Goal: Information Seeking & Learning: Compare options

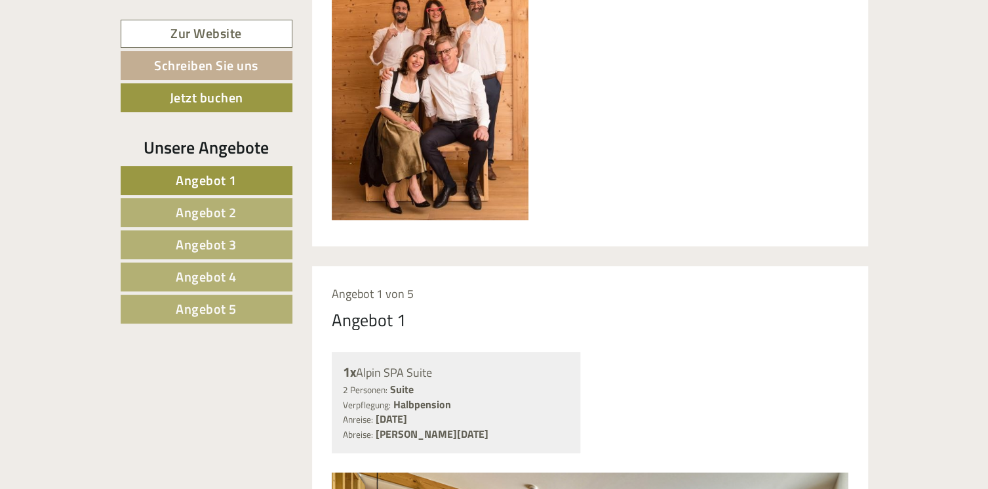
scroll to position [874, 0]
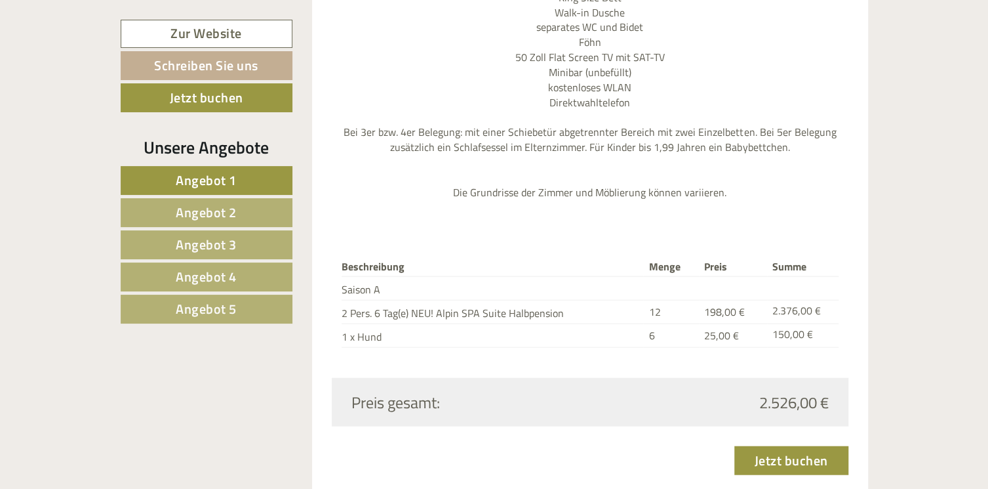
click at [684, 256] on th "Menge" at bounding box center [671, 266] width 56 height 20
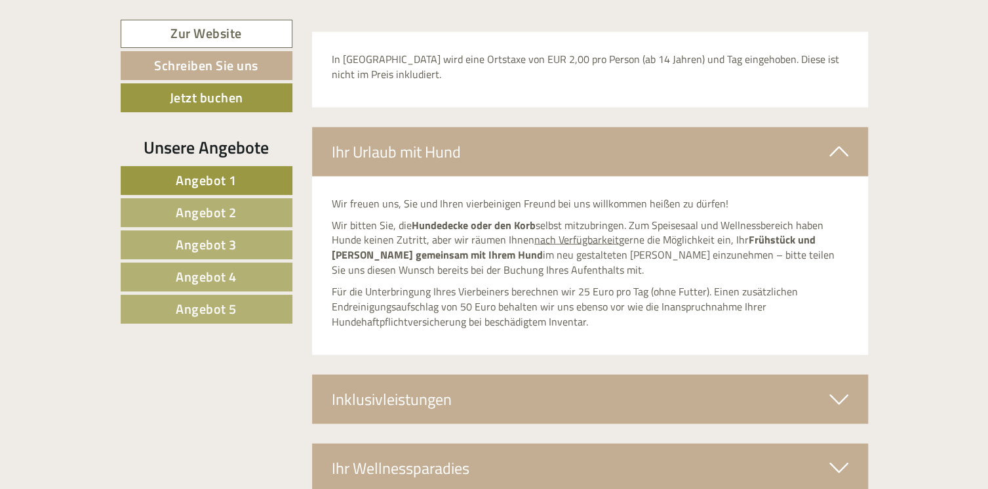
scroll to position [4478, 0]
click at [214, 180] on span "Angebot 1" at bounding box center [206, 180] width 61 height 20
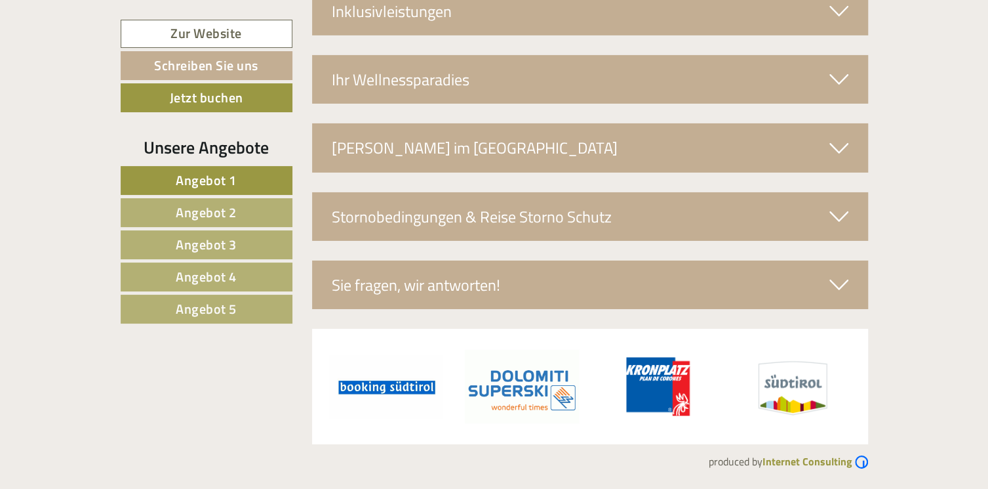
scroll to position [1010, 0]
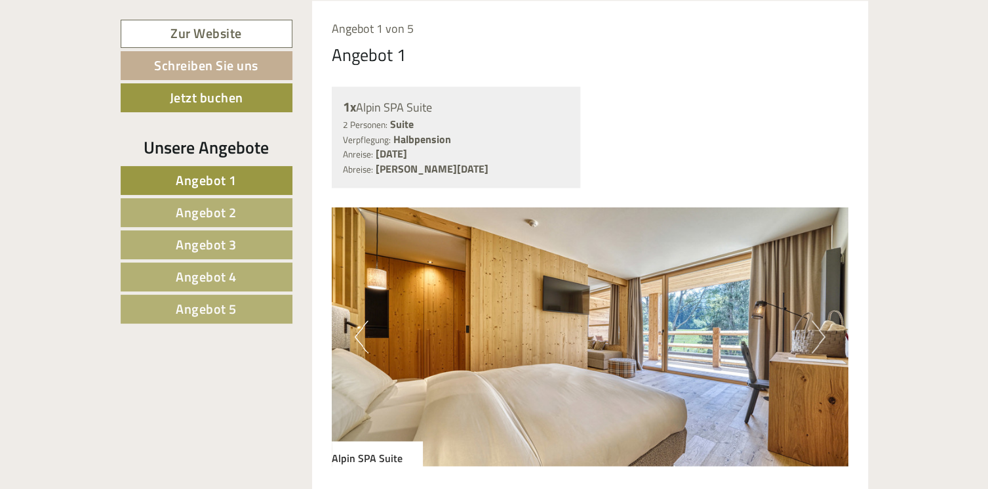
click at [213, 212] on span "Angebot 2" at bounding box center [206, 212] width 61 height 20
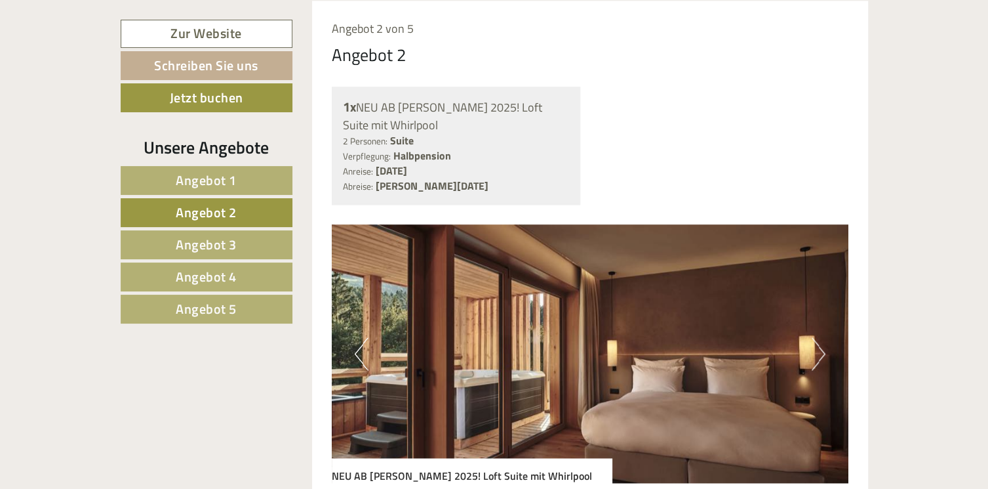
click at [203, 311] on span "Angebot 5" at bounding box center [206, 308] width 61 height 20
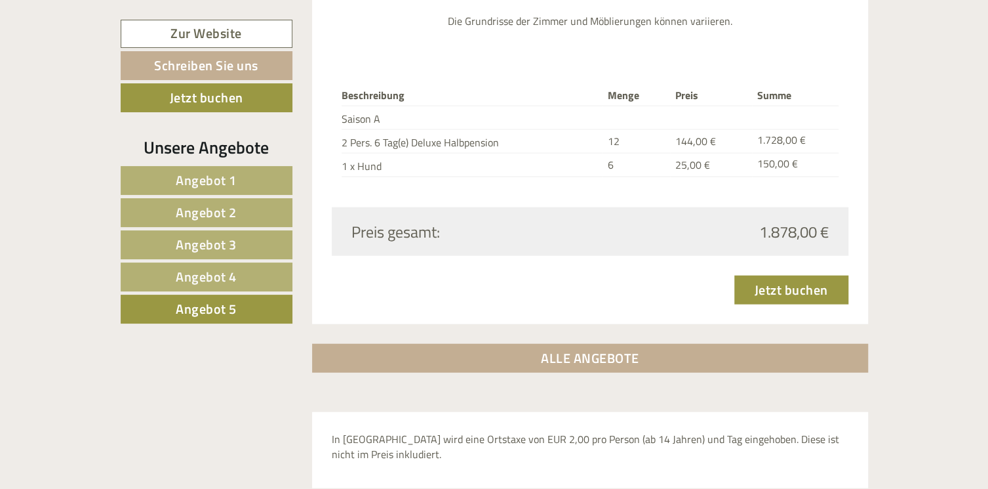
scroll to position [1772, 0]
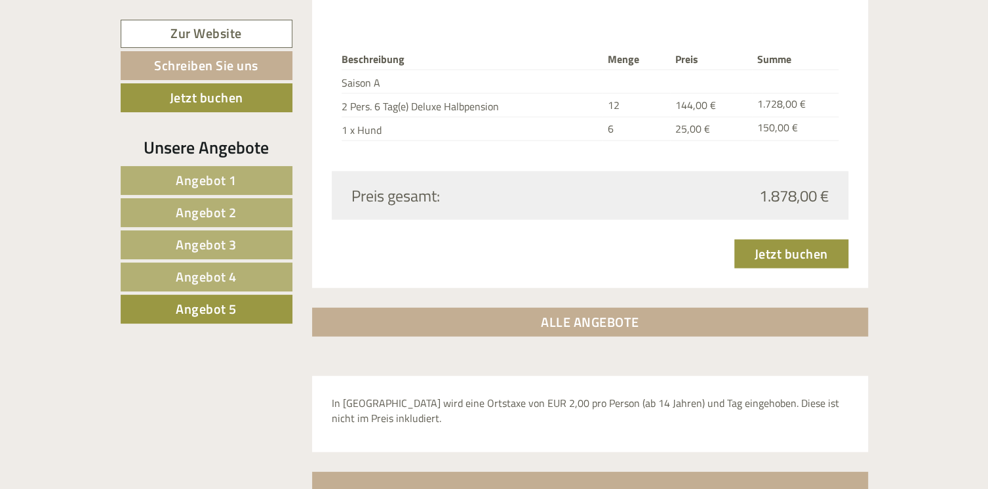
click at [205, 275] on span "Angebot 4" at bounding box center [206, 276] width 61 height 20
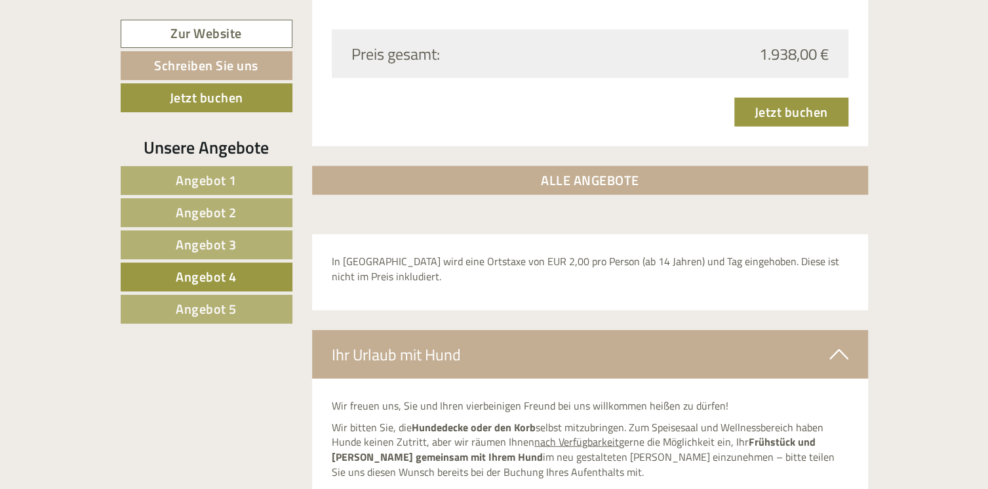
scroll to position [1902, 0]
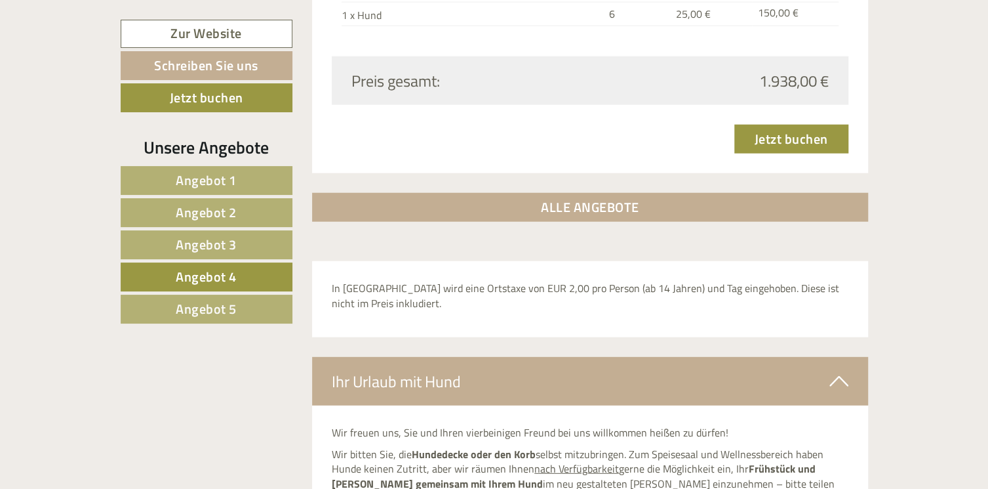
click at [239, 243] on link "Angebot 3" at bounding box center [207, 244] width 172 height 29
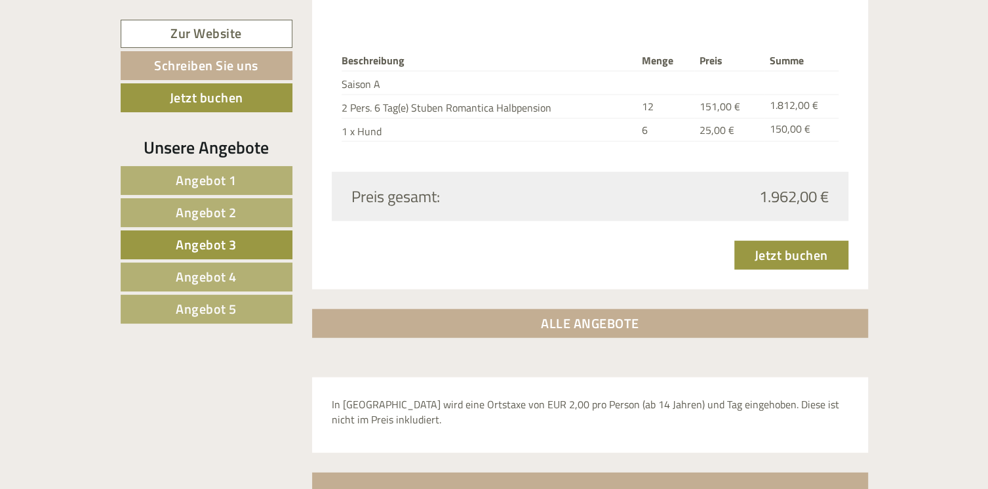
scroll to position [1813, 0]
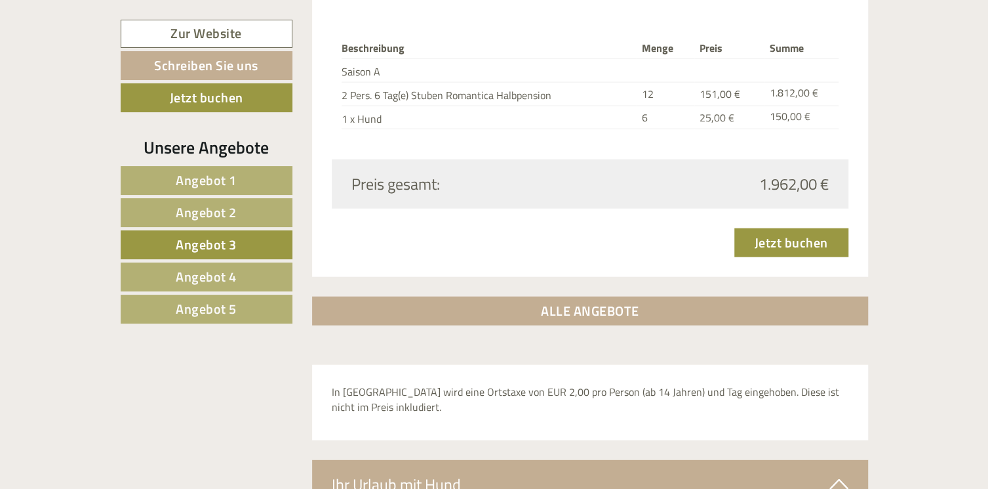
click at [233, 224] on link "Angebot 2" at bounding box center [207, 212] width 172 height 29
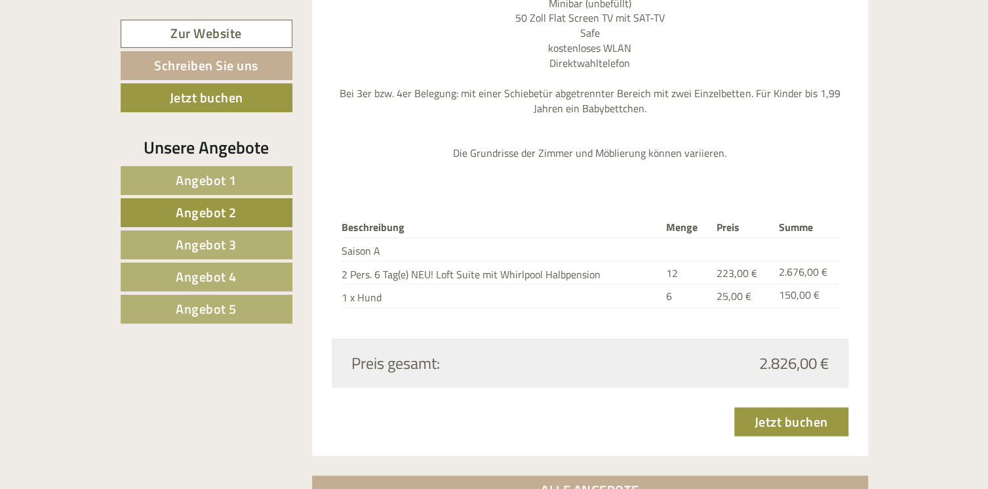
scroll to position [1744, 0]
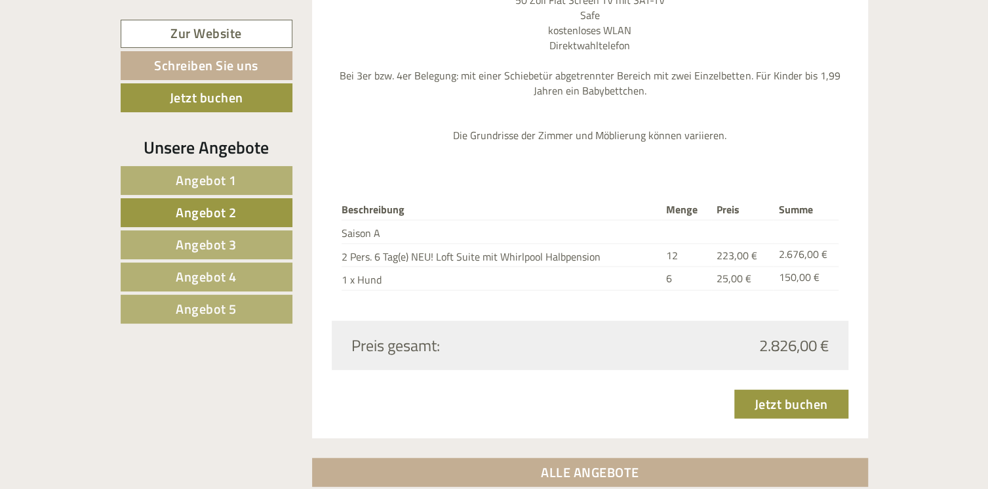
click at [203, 186] on span "Angebot 1" at bounding box center [206, 180] width 61 height 20
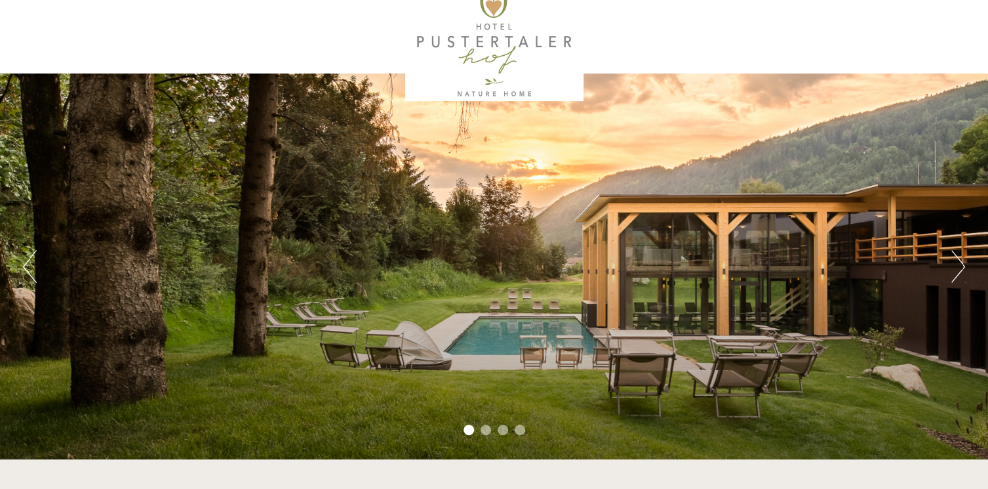
scroll to position [33, 0]
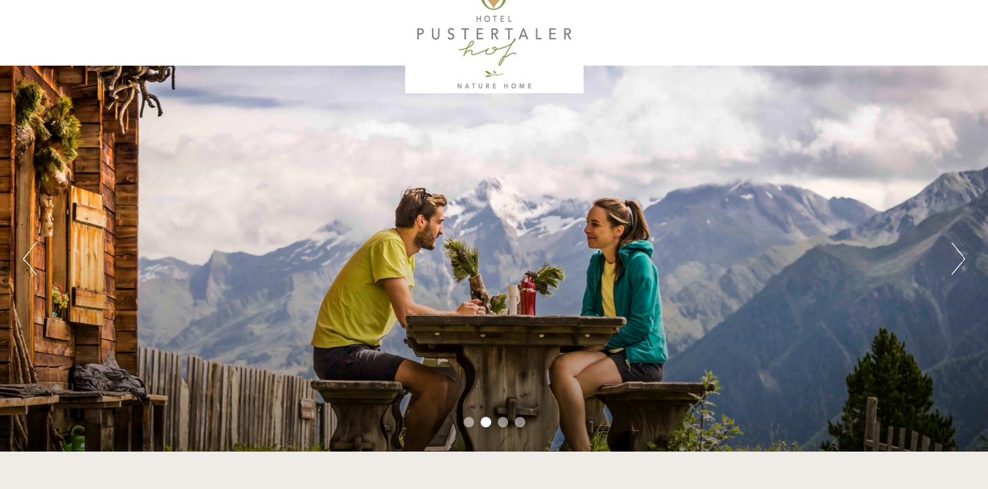
click at [952, 260] on button "Next" at bounding box center [959, 258] width 14 height 33
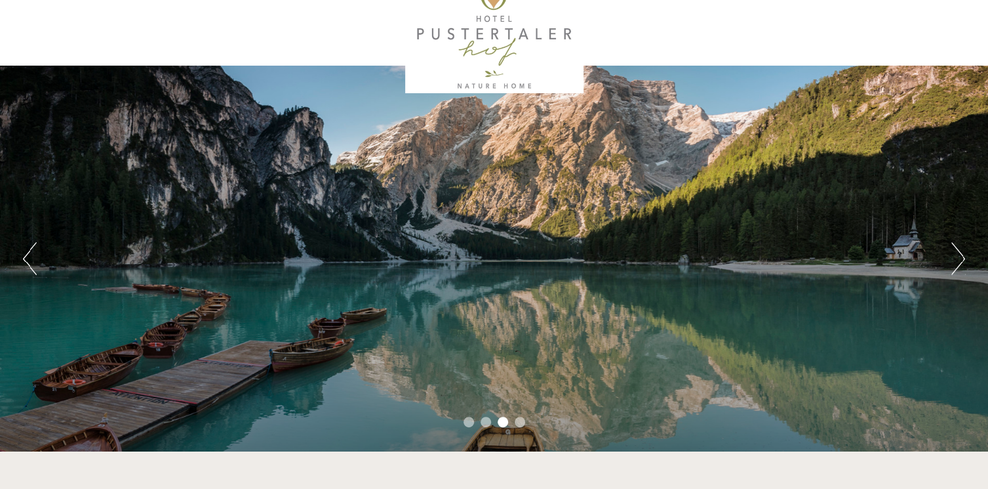
click at [952, 260] on button "Next" at bounding box center [959, 258] width 14 height 33
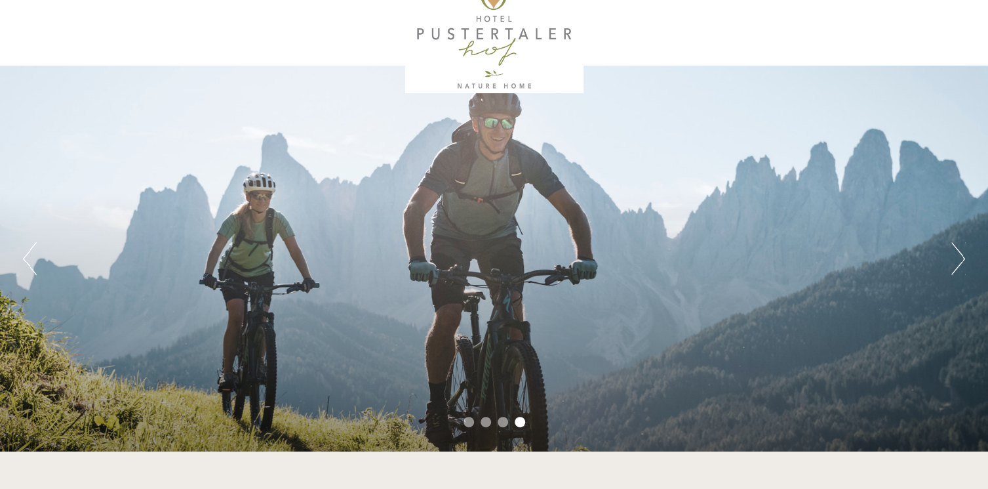
click at [952, 260] on button "Next" at bounding box center [959, 258] width 14 height 33
